Goal: Information Seeking & Learning: Learn about a topic

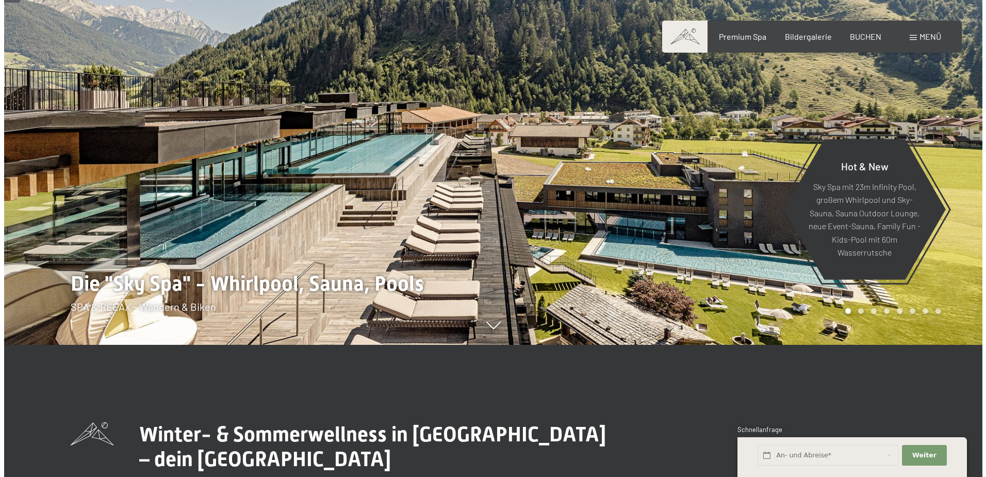
scroll to position [103, 0]
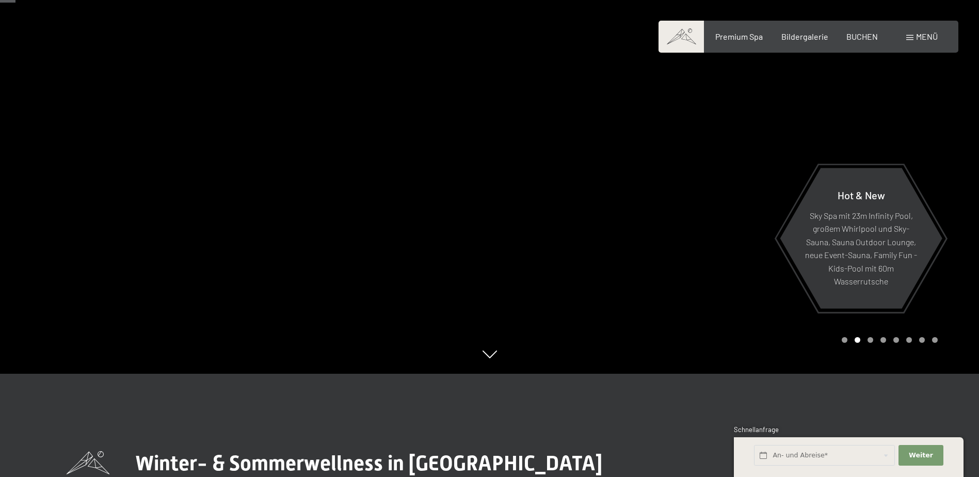
click at [917, 40] on span "Menü" at bounding box center [927, 36] width 22 height 10
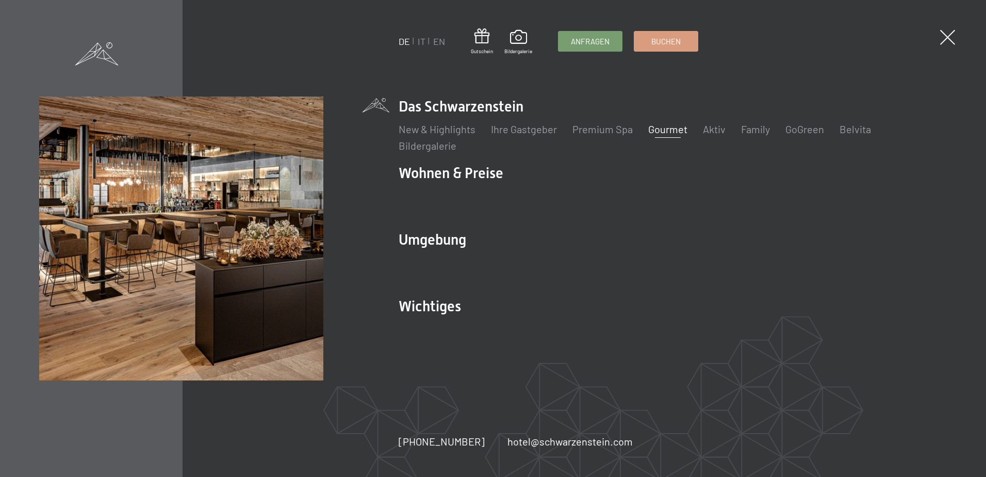
click at [665, 131] on link "Gourmet" at bounding box center [668, 129] width 39 height 12
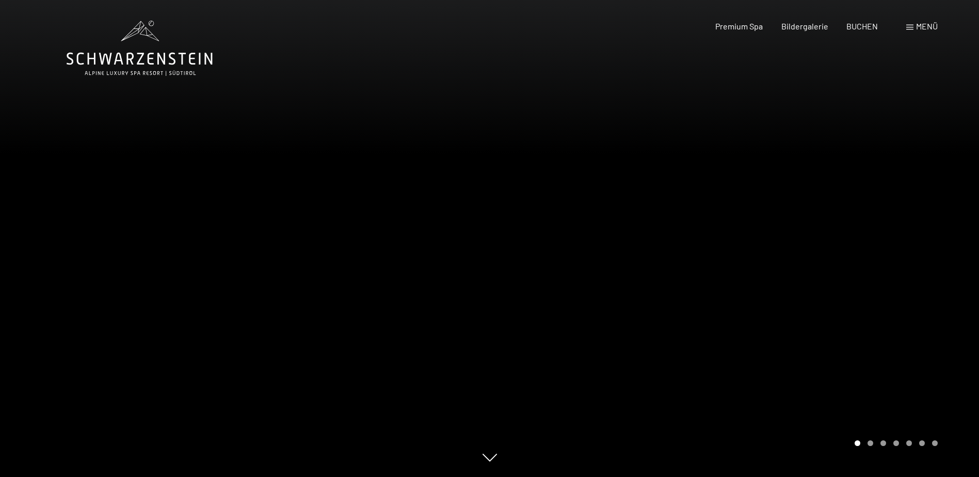
click at [945, 155] on div at bounding box center [735, 238] width 490 height 477
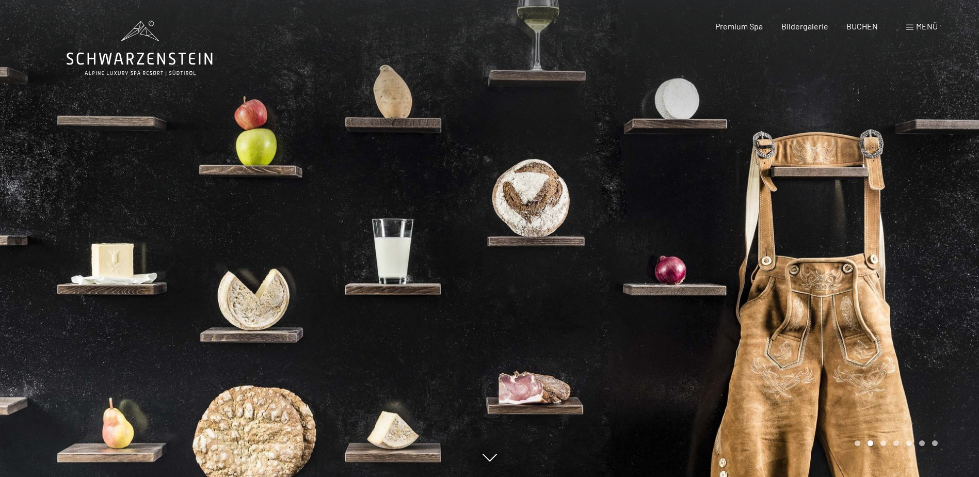
click at [886, 244] on div at bounding box center [735, 238] width 490 height 477
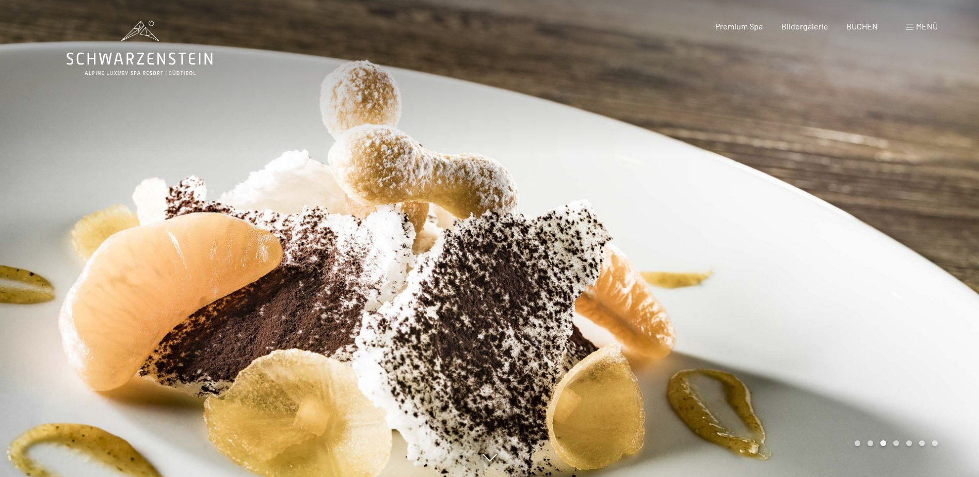
click at [890, 244] on div at bounding box center [735, 238] width 490 height 477
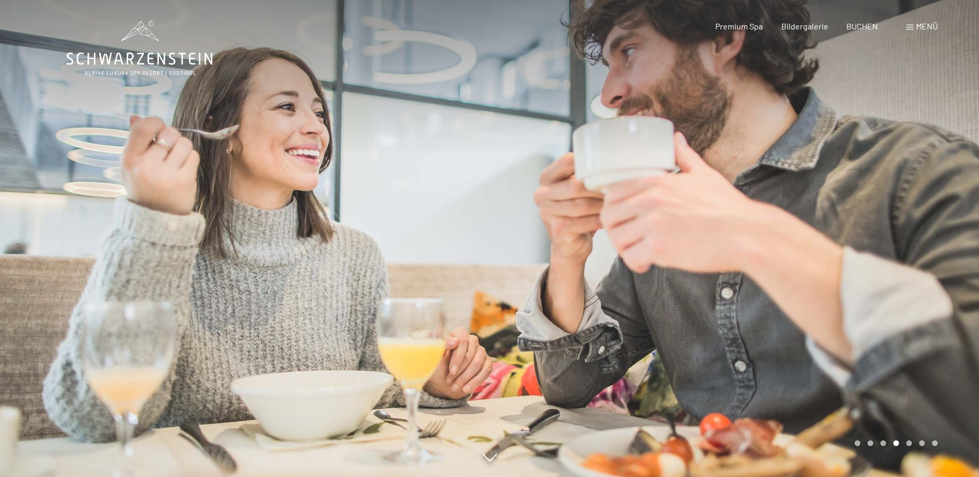
click at [890, 242] on div at bounding box center [735, 238] width 490 height 477
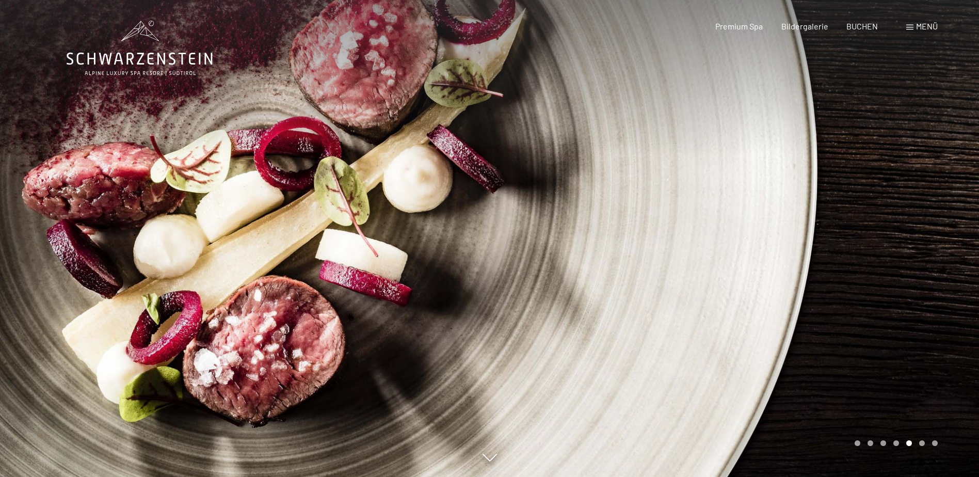
click at [890, 242] on div at bounding box center [735, 238] width 490 height 477
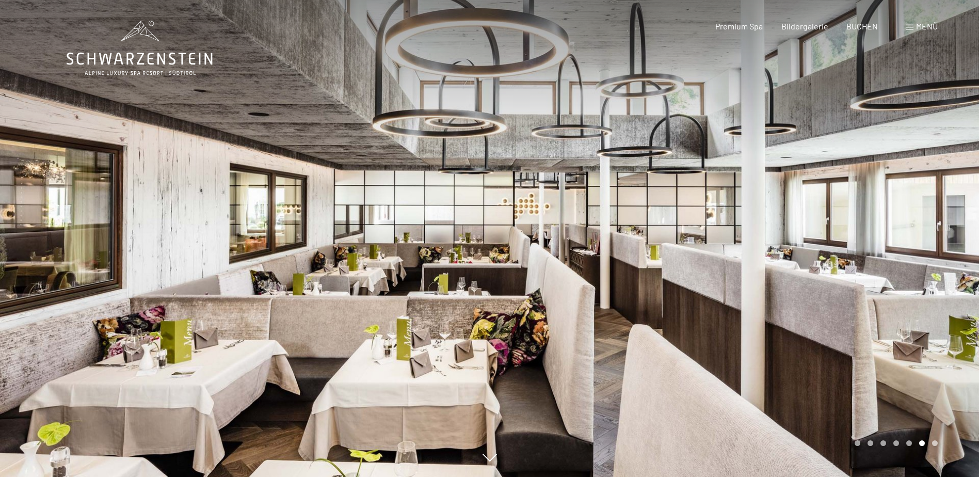
click at [891, 241] on div at bounding box center [735, 238] width 490 height 477
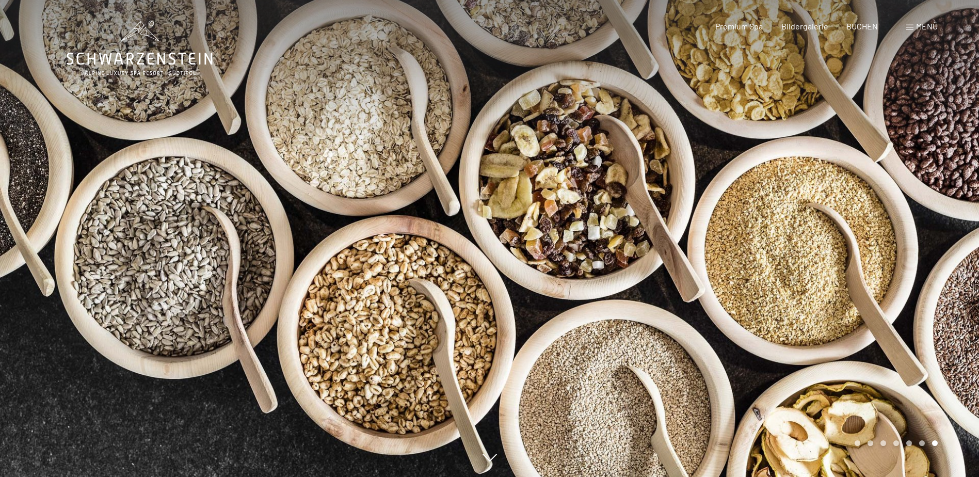
click at [891, 241] on div at bounding box center [735, 238] width 490 height 477
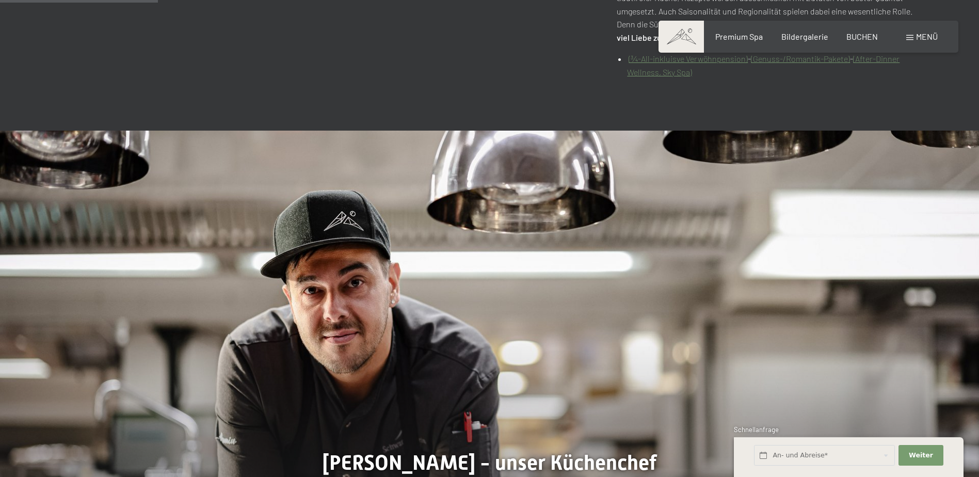
scroll to position [464, 0]
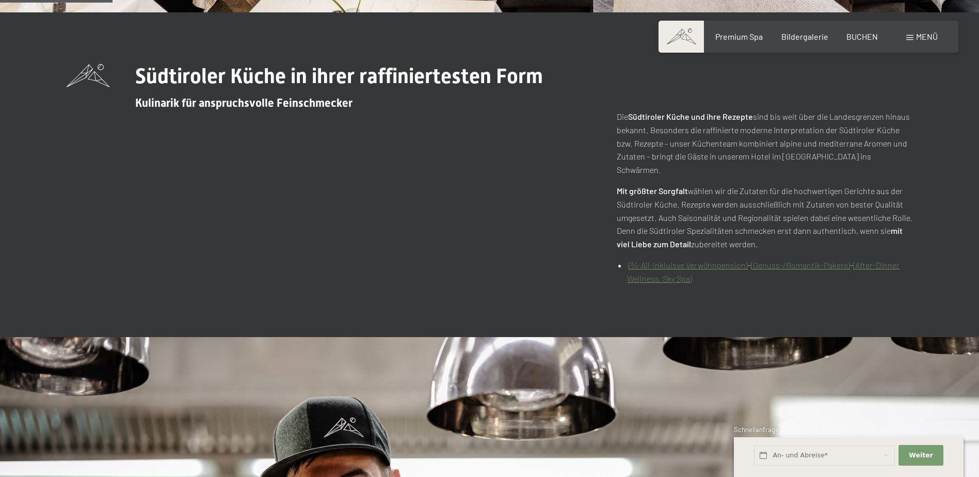
click at [674, 260] on link "(¾-All-inkluisve Verwöhnpension)" at bounding box center [687, 265] width 119 height 10
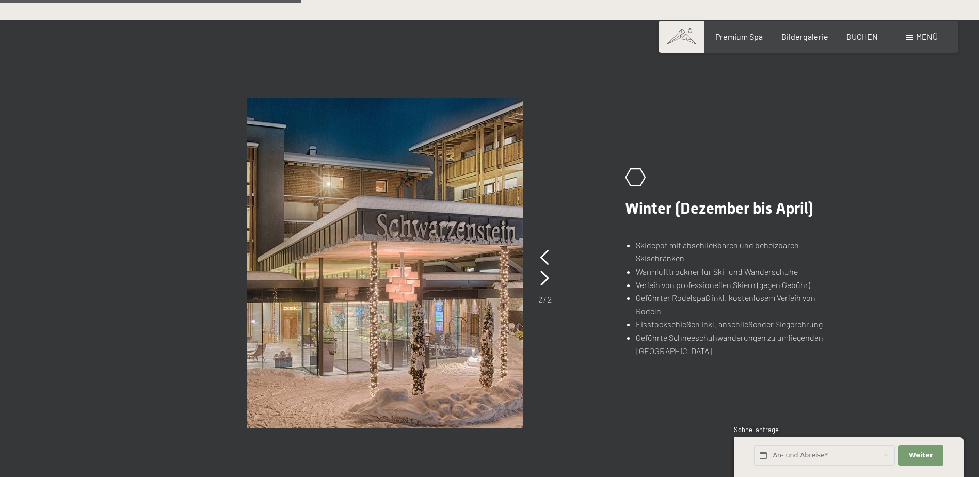
scroll to position [722, 0]
